Goal: Download file/media

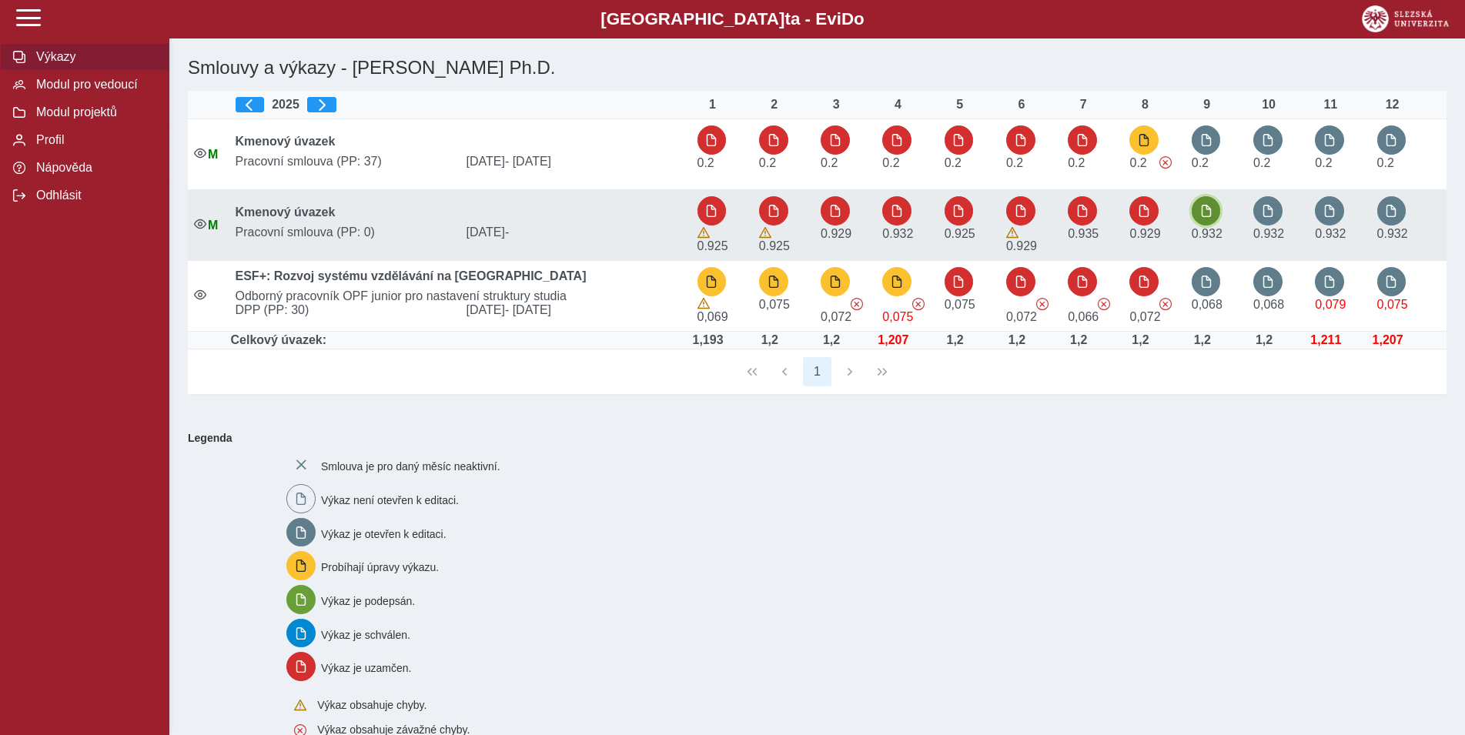
click at [1202, 219] on button "button" at bounding box center [1206, 210] width 29 height 29
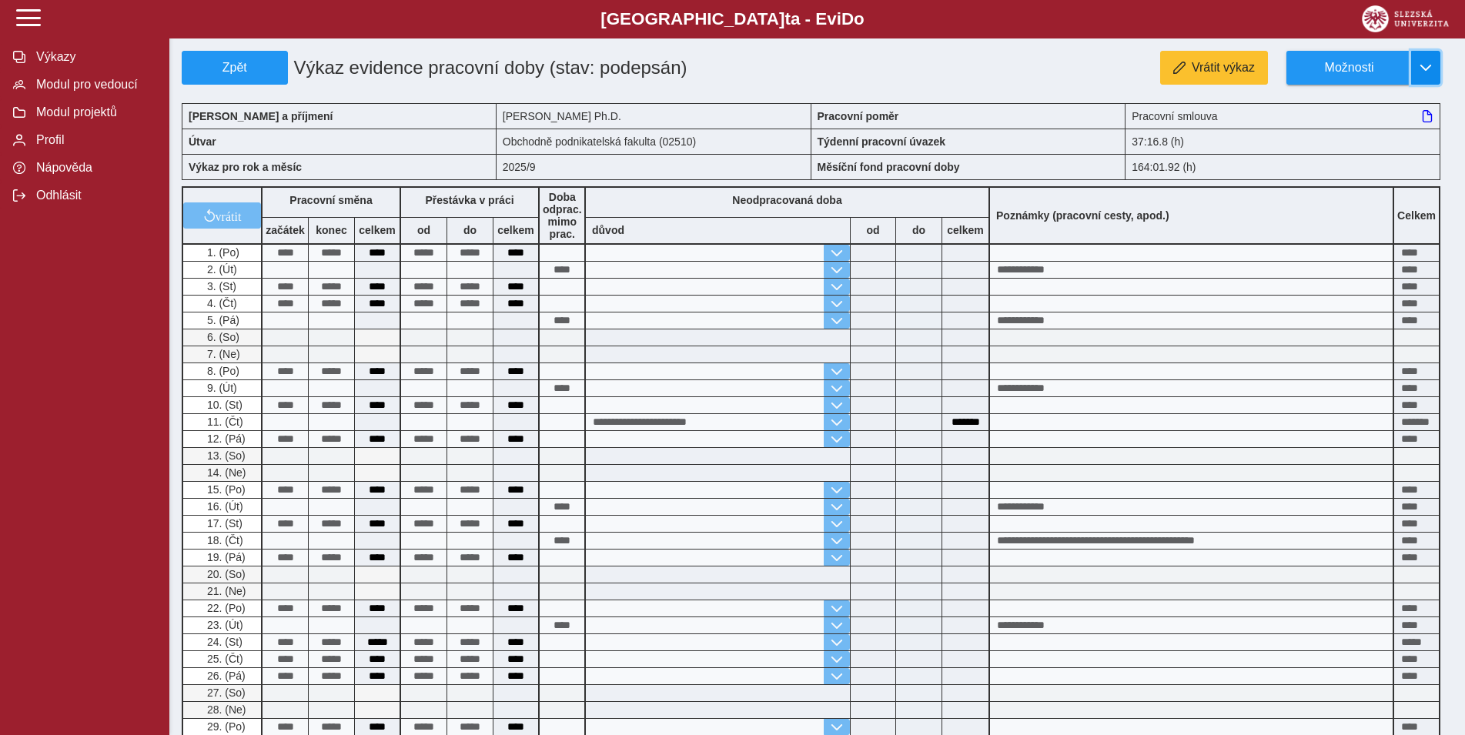
click at [1428, 71] on span "button" at bounding box center [1425, 68] width 12 height 12
click at [1344, 125] on link "Stáhnout PDF" at bounding box center [1363, 134] width 154 height 31
click at [92, 92] on span "Modul pro vedoucí" at bounding box center [94, 85] width 125 height 14
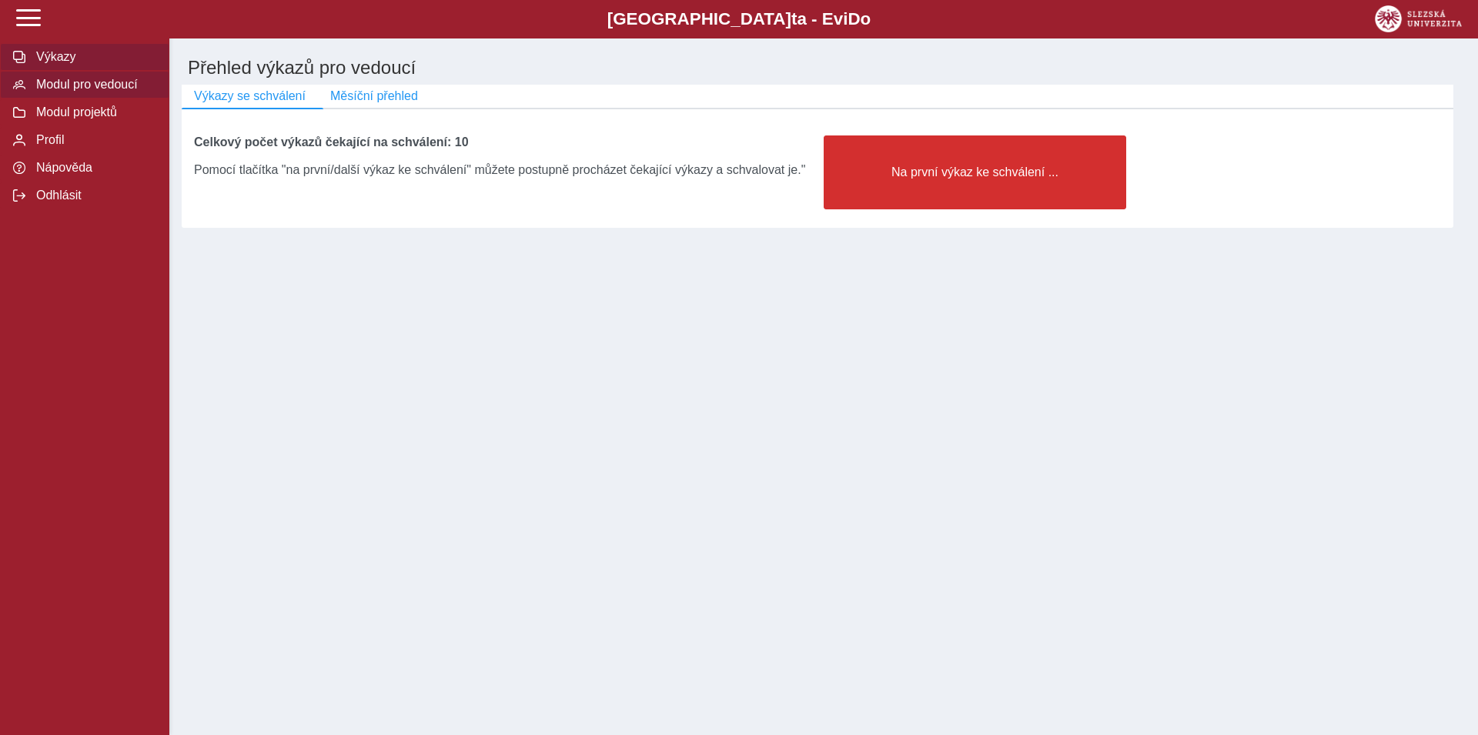
click at [47, 64] on span "Výkazy" at bounding box center [94, 57] width 125 height 14
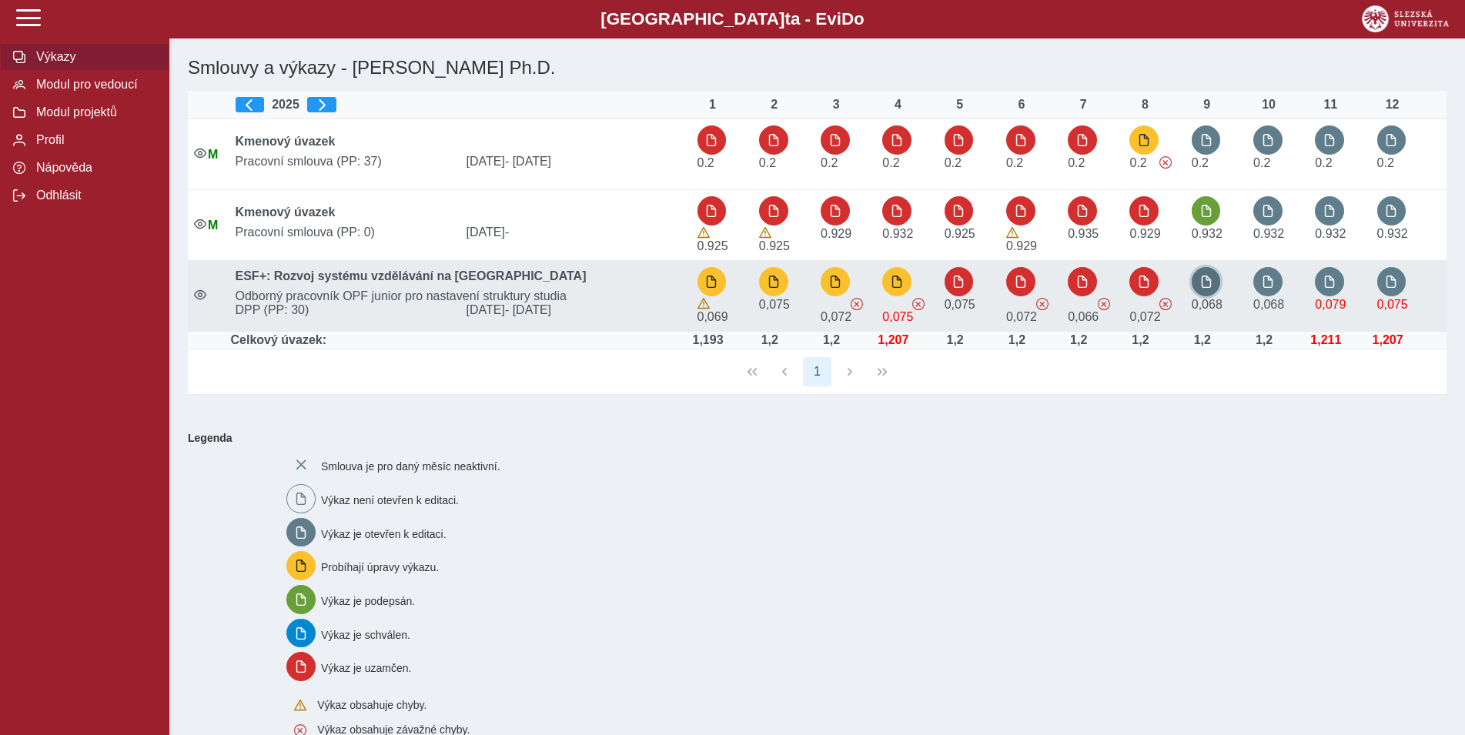
click at [1212, 279] on span "button" at bounding box center [1206, 282] width 12 height 12
